Goal: Information Seeking & Learning: Learn about a topic

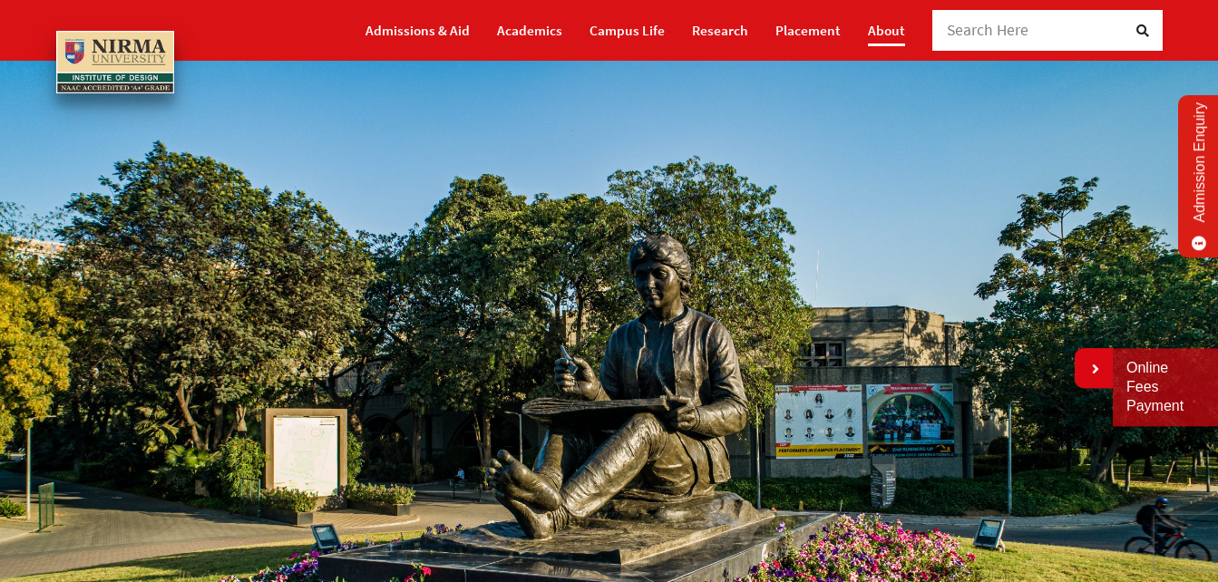
click at [876, 27] on link "About" at bounding box center [886, 31] width 37 height 32
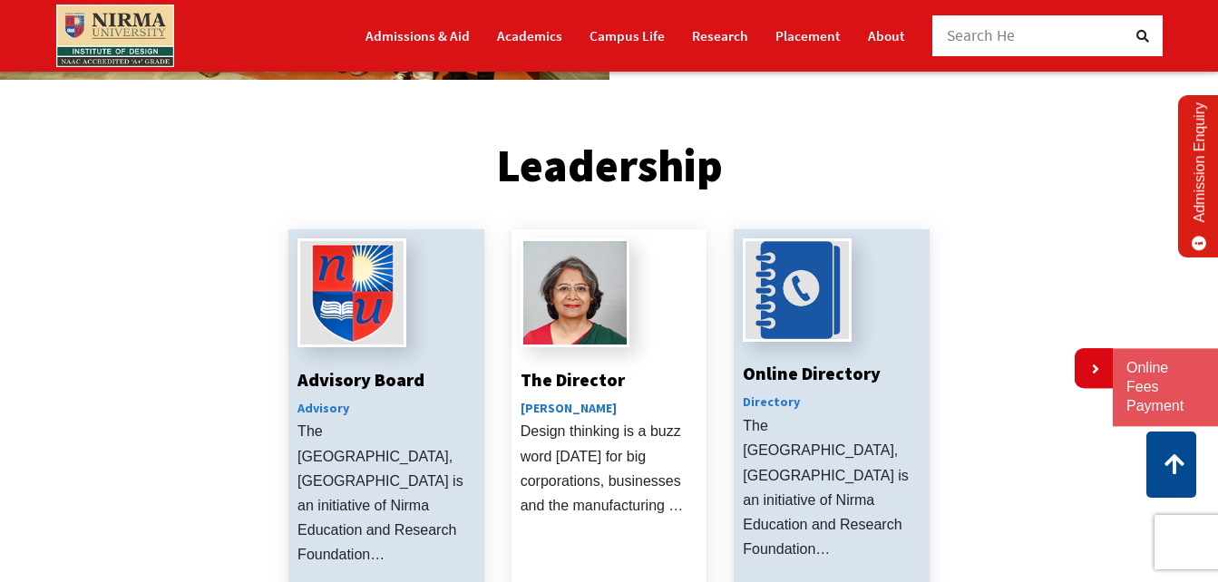
scroll to position [544, 0]
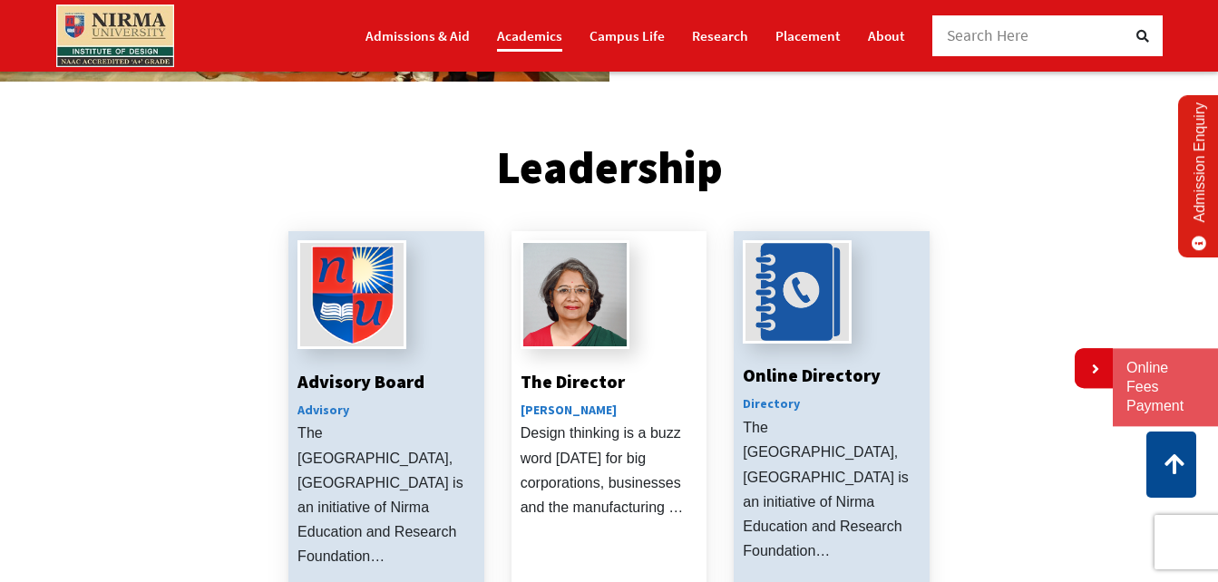
click at [520, 43] on link "Academics" at bounding box center [529, 36] width 65 height 32
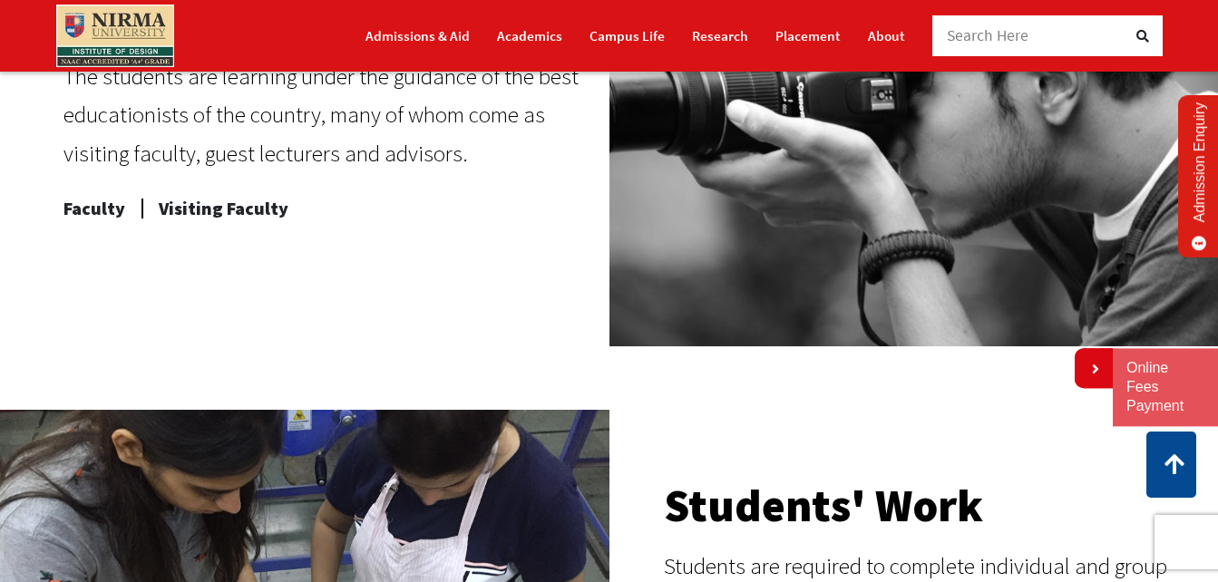
scroll to position [907, 0]
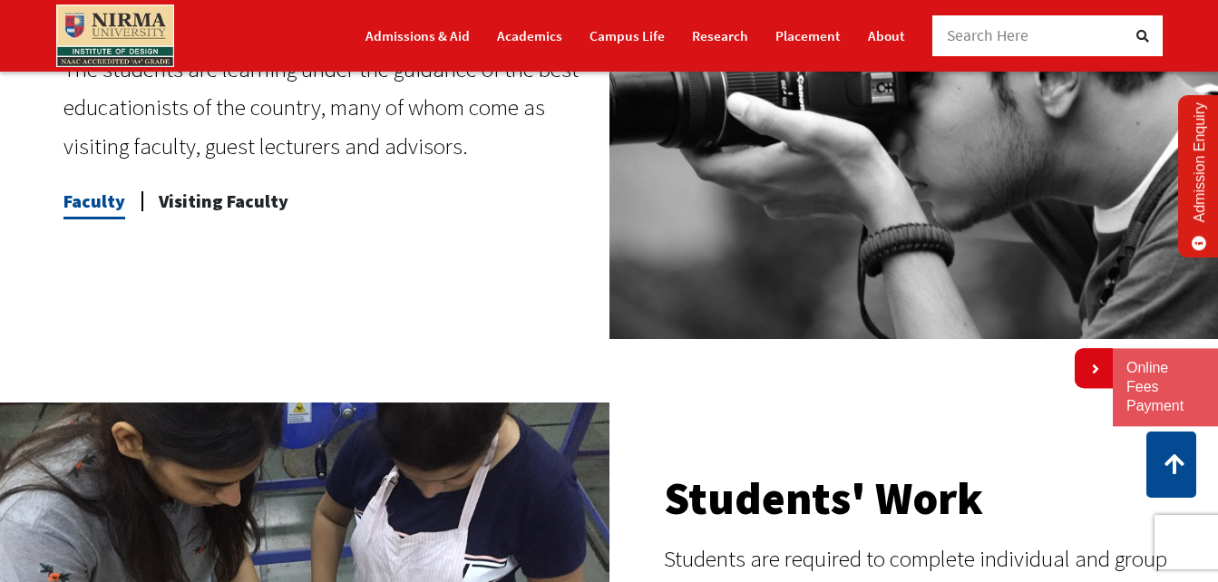
click at [112, 209] on span "Faculty" at bounding box center [95, 201] width 62 height 36
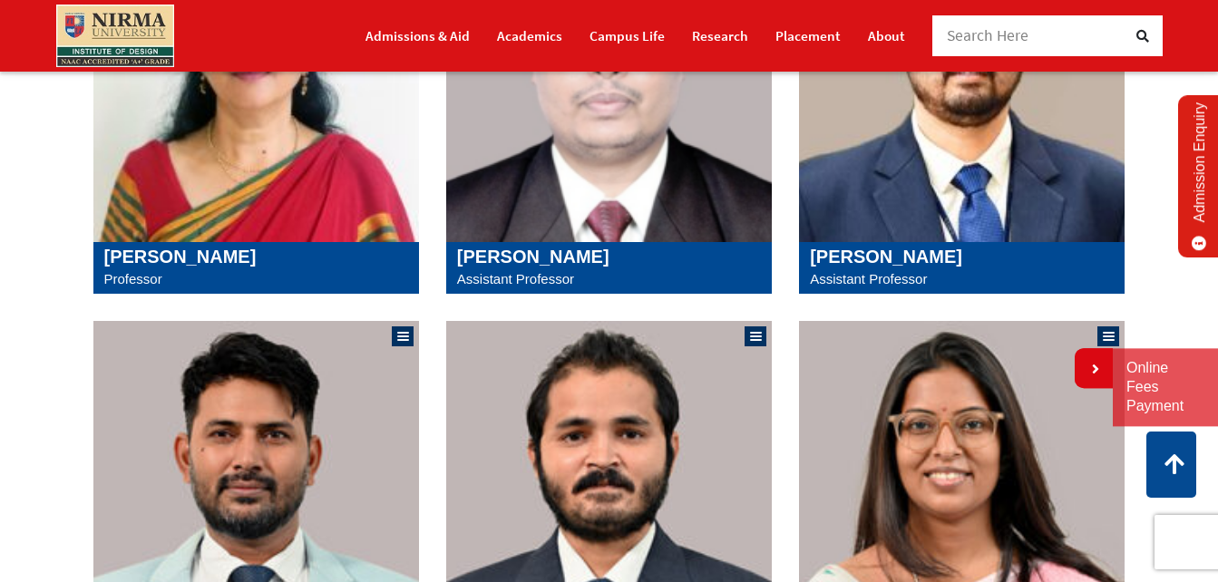
scroll to position [1451, 0]
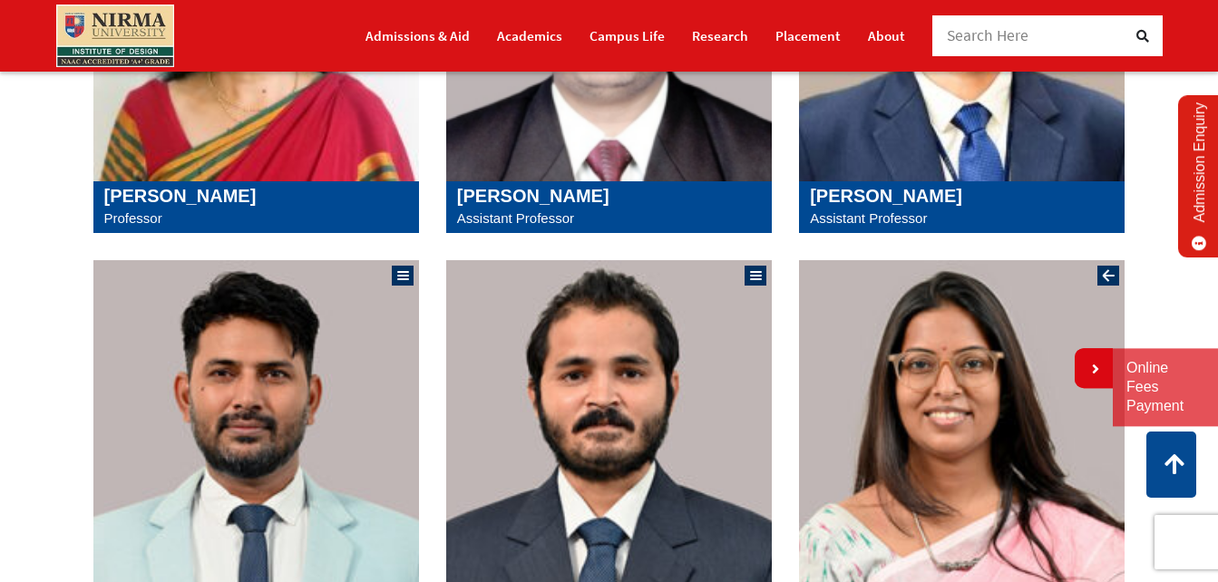
click at [909, 406] on img at bounding box center [962, 428] width 326 height 336
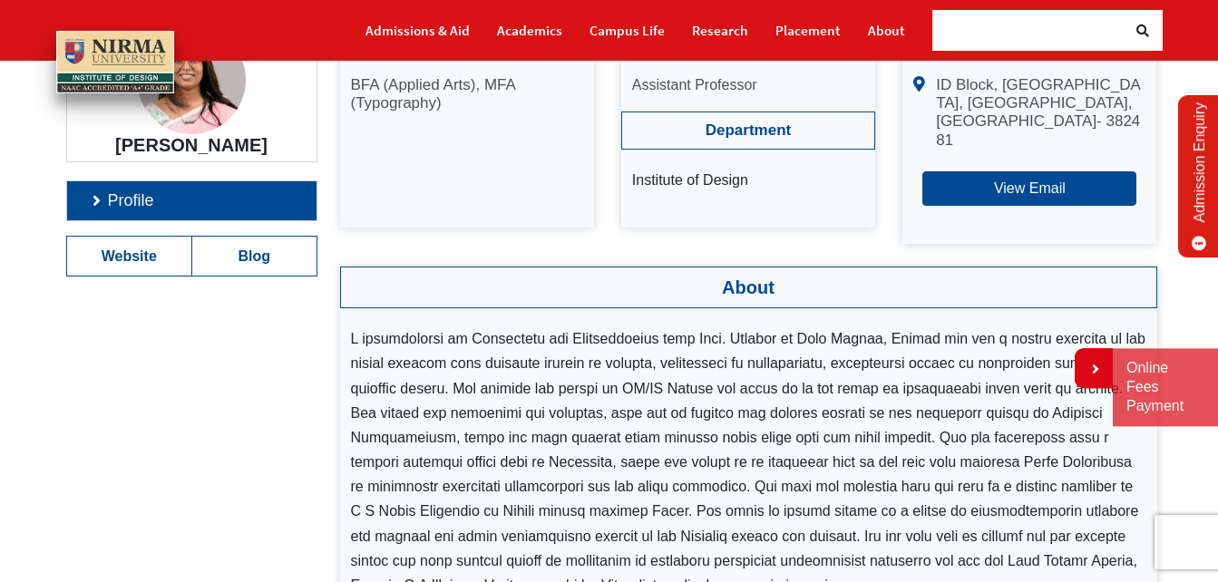
scroll to position [272, 0]
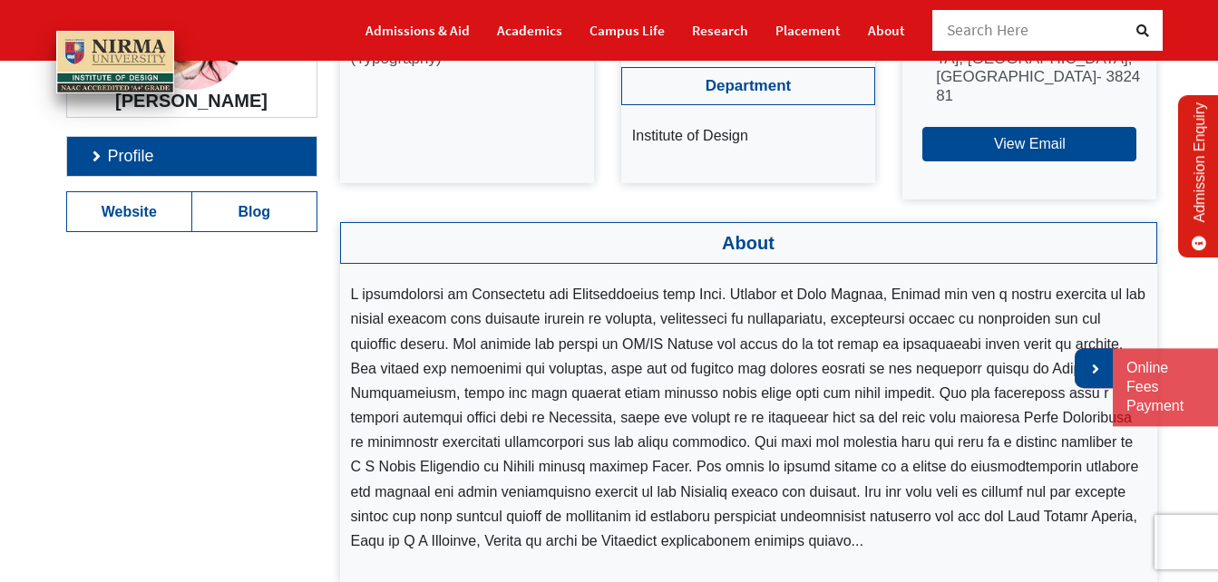
click at [1102, 369] on link at bounding box center [1094, 368] width 38 height 40
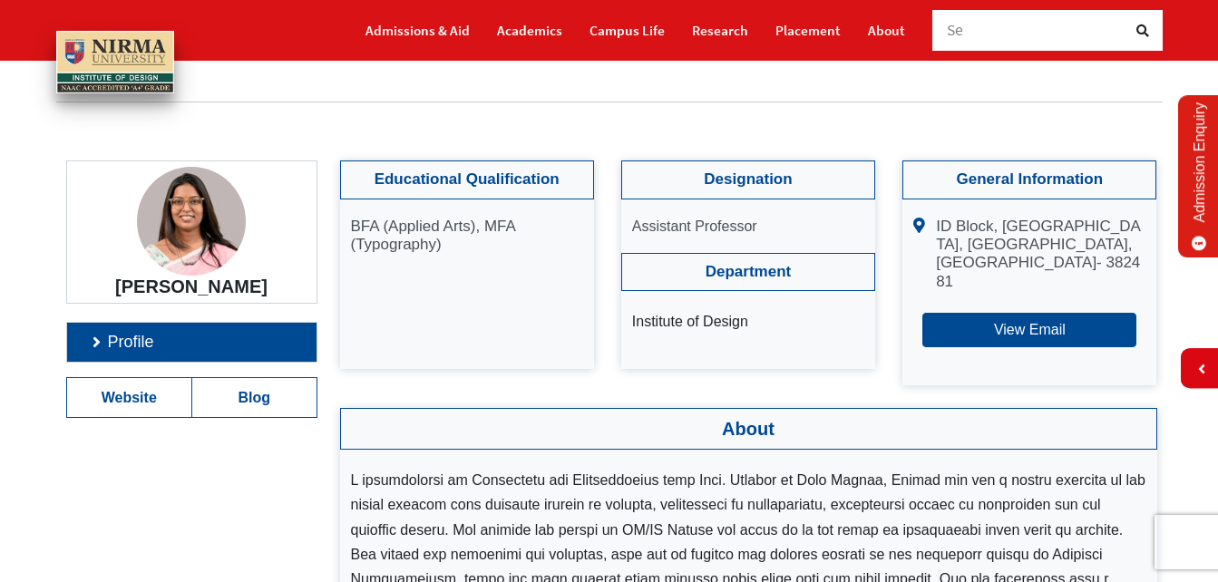
scroll to position [79, 0]
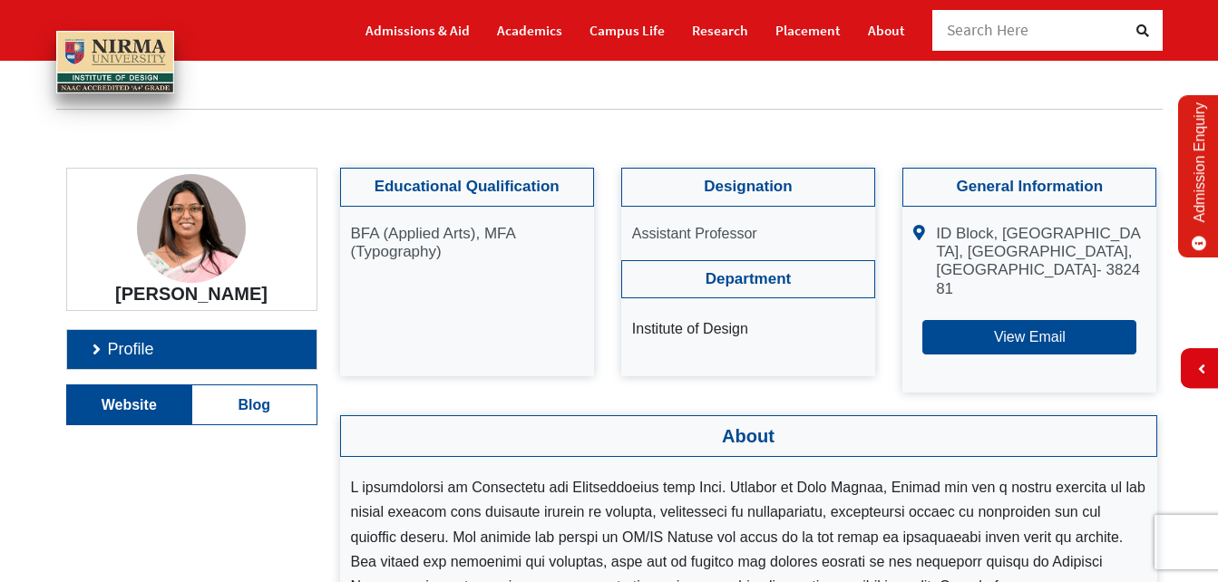
click at [156, 397] on link "Website" at bounding box center [129, 405] width 125 height 39
